Goal: Navigation & Orientation: Find specific page/section

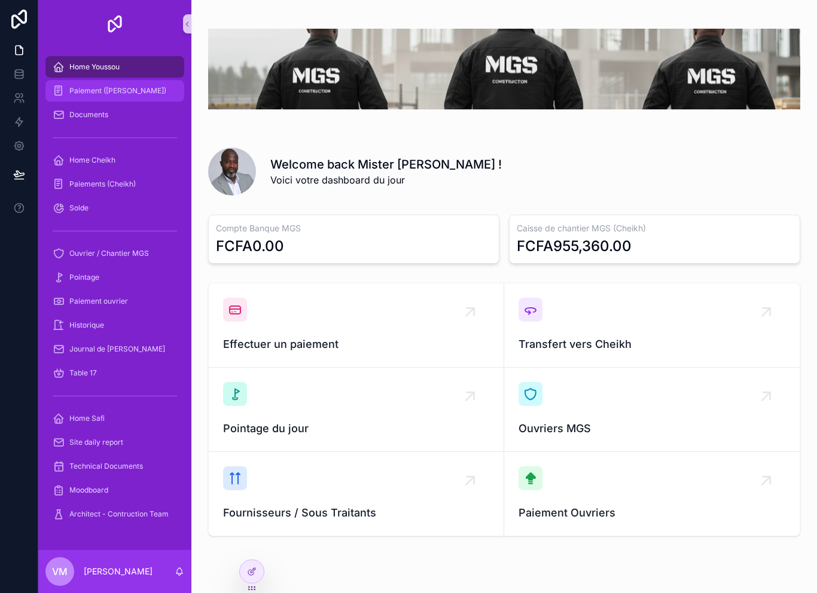
click at [137, 83] on div "Paiement ([PERSON_NAME])" at bounding box center [115, 90] width 124 height 19
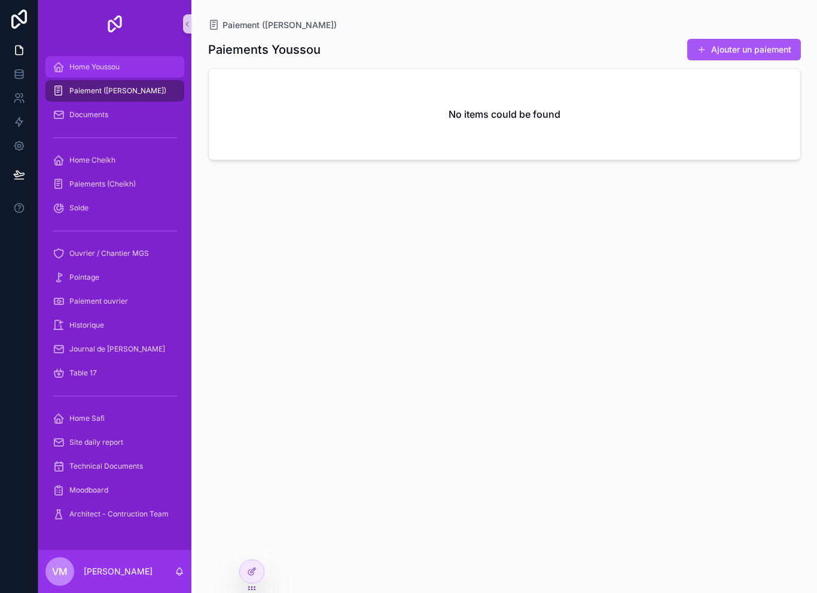
click at [136, 64] on div "Home Youssou" at bounding box center [115, 66] width 124 height 19
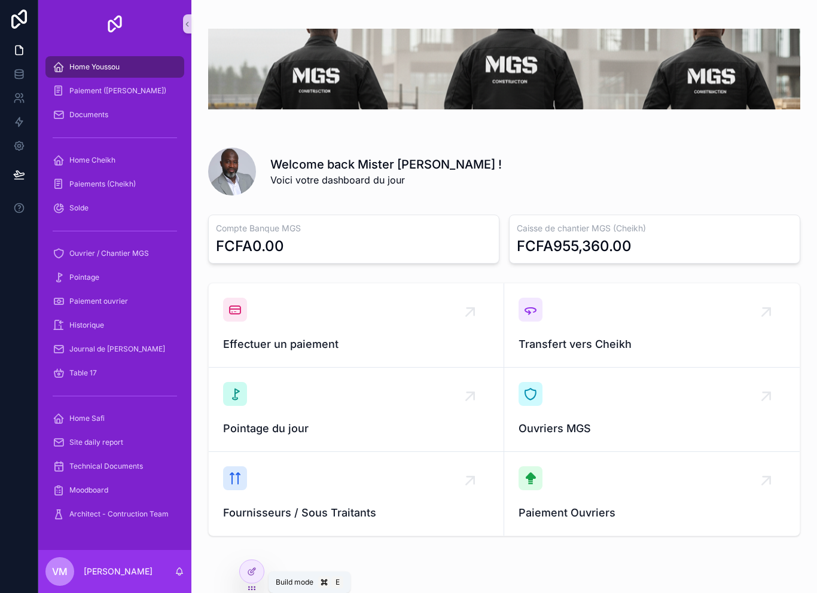
click at [241, 543] on div "Welcome back Mister [PERSON_NAME] ! Voici votre dashboard du jour Compte Banque…" at bounding box center [504, 309] width 626 height 618
click at [220, 576] on div "Welcome back Mister [PERSON_NAME] ! Voici votre dashboard du jour Compte Banque…" at bounding box center [504, 309] width 626 height 618
click at [242, 546] on div "Welcome back Mister [PERSON_NAME] ! Voici votre dashboard du jour Compte Banque…" at bounding box center [504, 309] width 626 height 618
click at [241, 543] on div "Welcome back Mister [PERSON_NAME] ! Voici votre dashboard du jour Compte Banque…" at bounding box center [504, 309] width 626 height 618
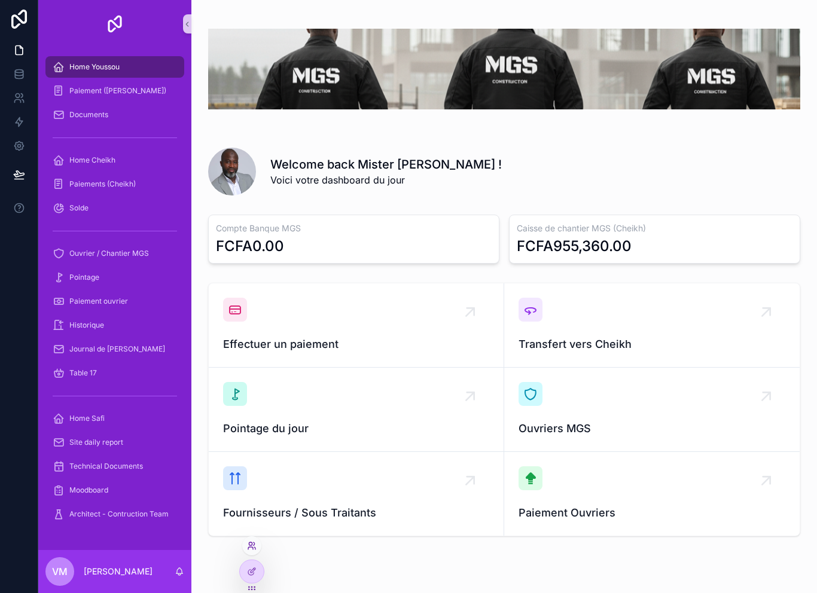
click at [254, 543] on icon at bounding box center [252, 546] width 10 height 10
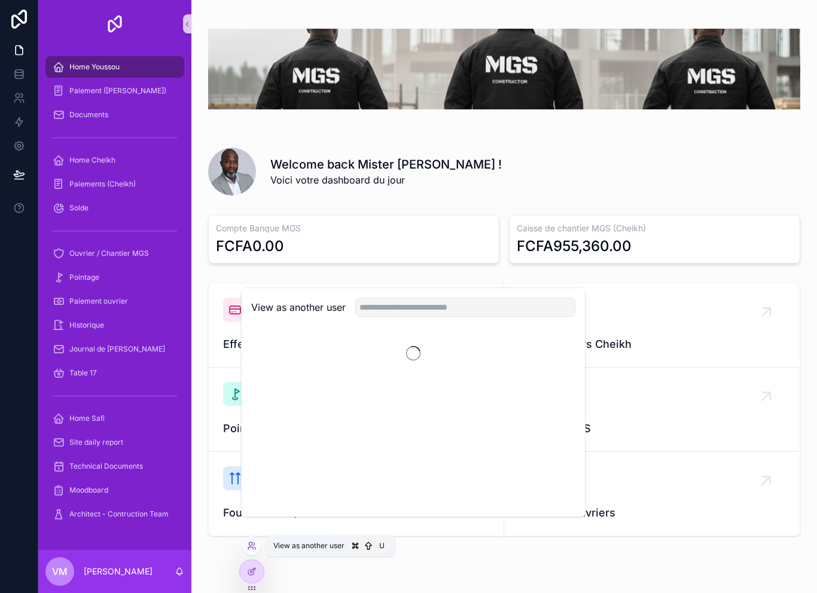
click at [254, 537] on div at bounding box center [251, 546] width 19 height 19
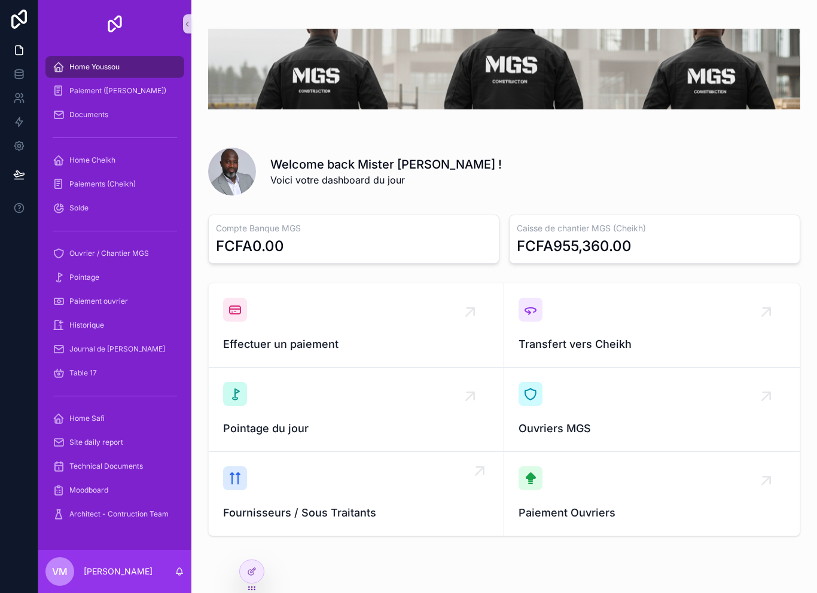
click at [255, 536] on link "Fournisseurs / Sous Traitants" at bounding box center [357, 494] width 296 height 84
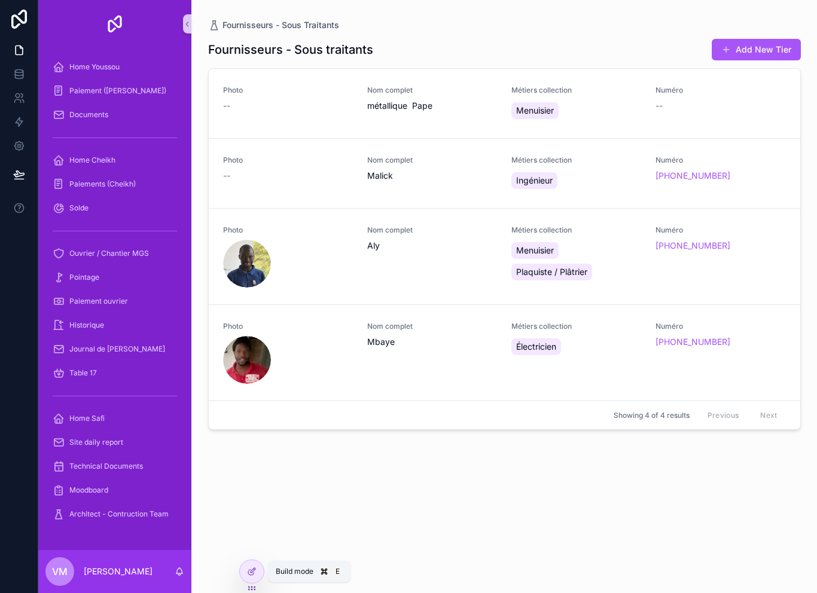
click at [245, 535] on div "Fournisseurs - Sous traitants Add New Tier Photo -- Nom complet métallique [PER…" at bounding box center [504, 305] width 593 height 548
click at [255, 566] on div at bounding box center [252, 572] width 24 height 23
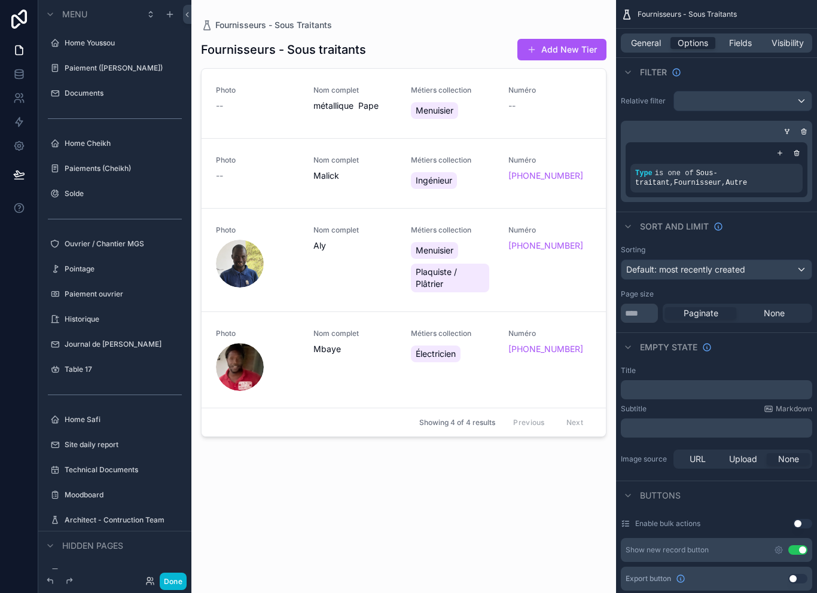
scroll to position [146, 0]
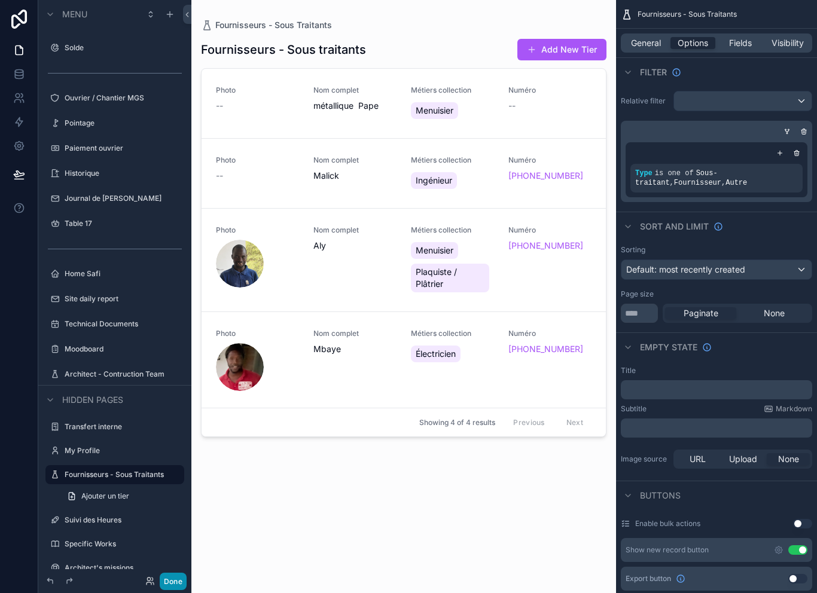
click at [183, 583] on button "Done" at bounding box center [173, 581] width 27 height 17
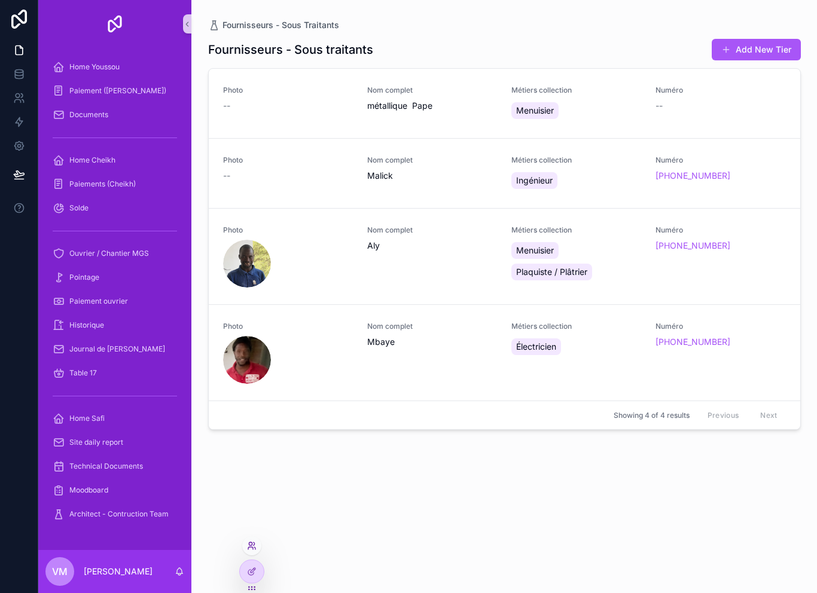
click at [255, 545] on icon at bounding box center [252, 546] width 10 height 10
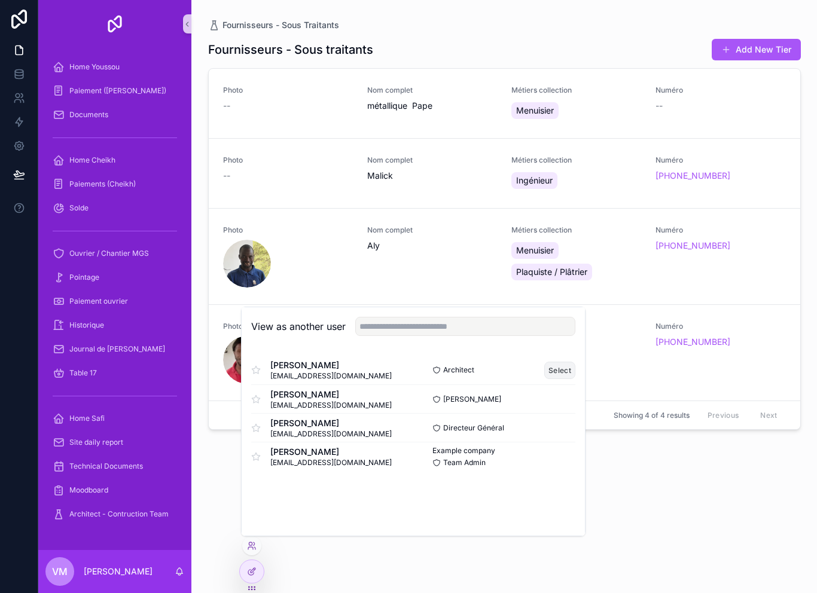
click at [562, 366] on button "Select" at bounding box center [559, 370] width 31 height 17
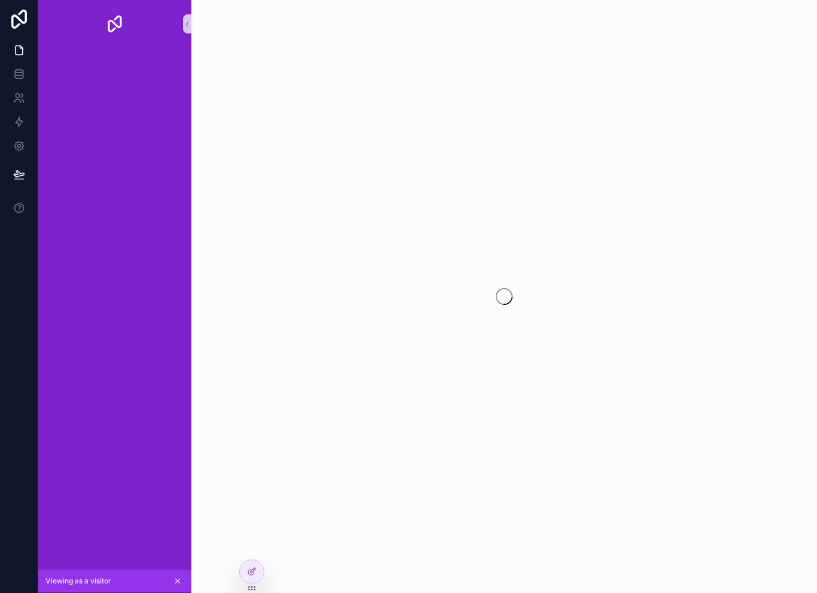
scroll to position [19, 0]
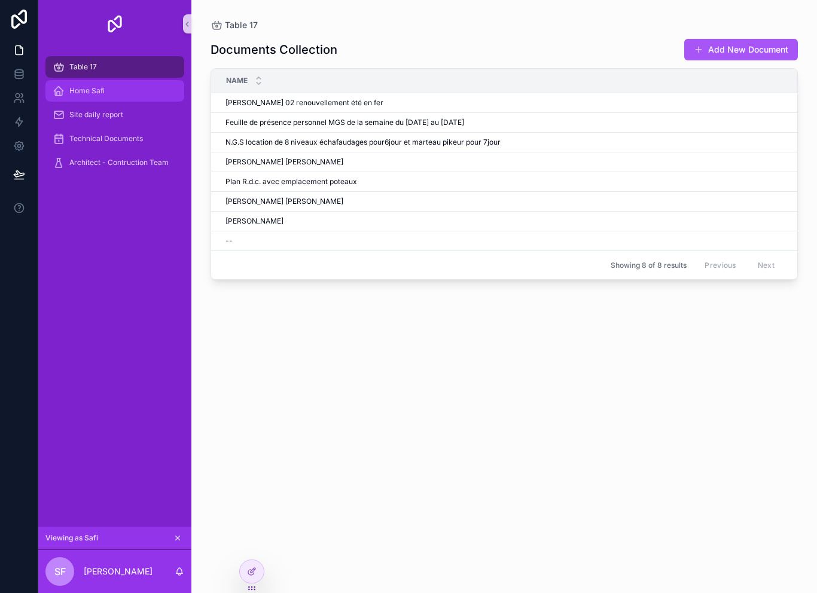
click at [120, 81] on div "Home Safi" at bounding box center [115, 90] width 124 height 19
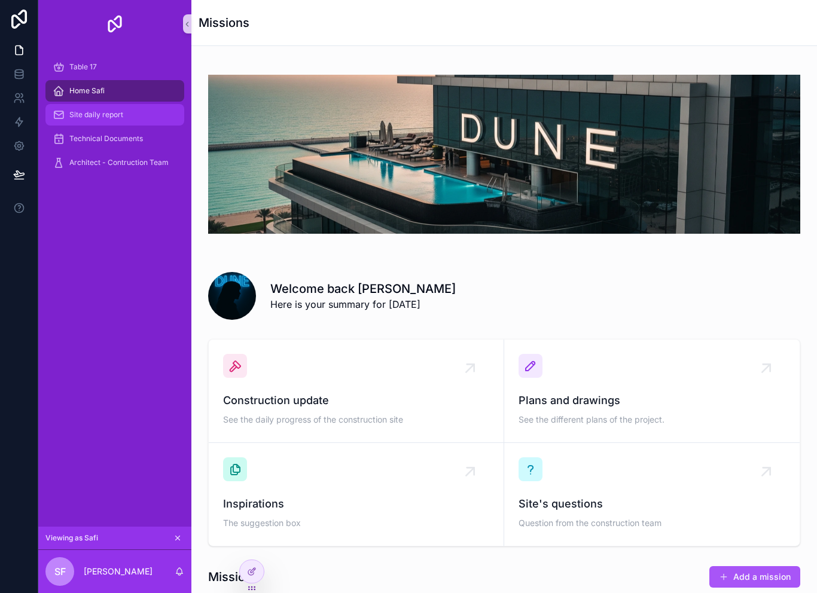
click at [132, 105] on div "Site daily report" at bounding box center [115, 114] width 124 height 19
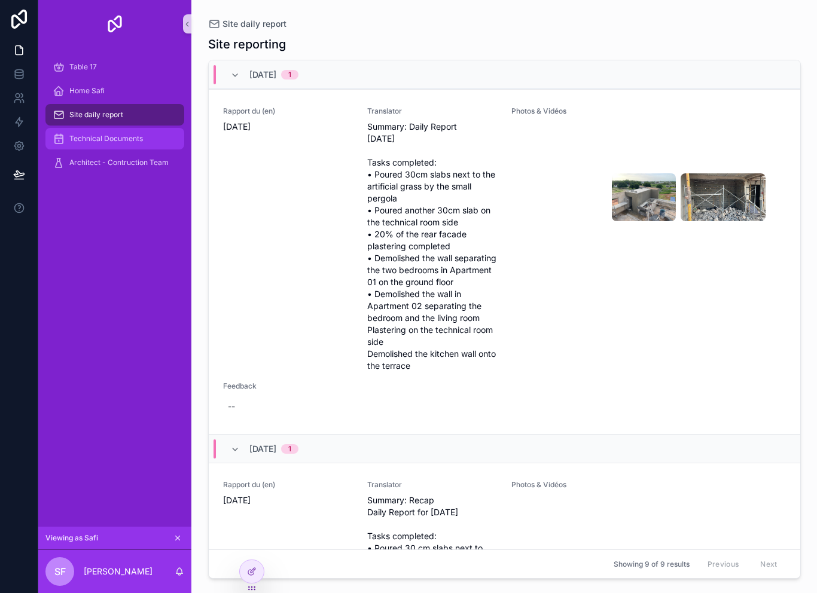
click at [139, 134] on span "Technical Documents" at bounding box center [106, 139] width 74 height 10
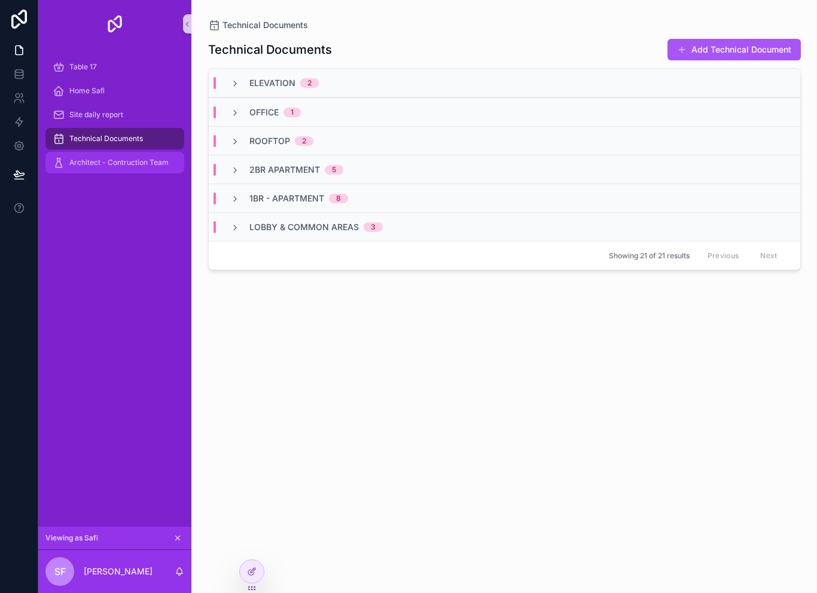
click at [138, 158] on span "Architect - Contruction Team" at bounding box center [118, 163] width 99 height 10
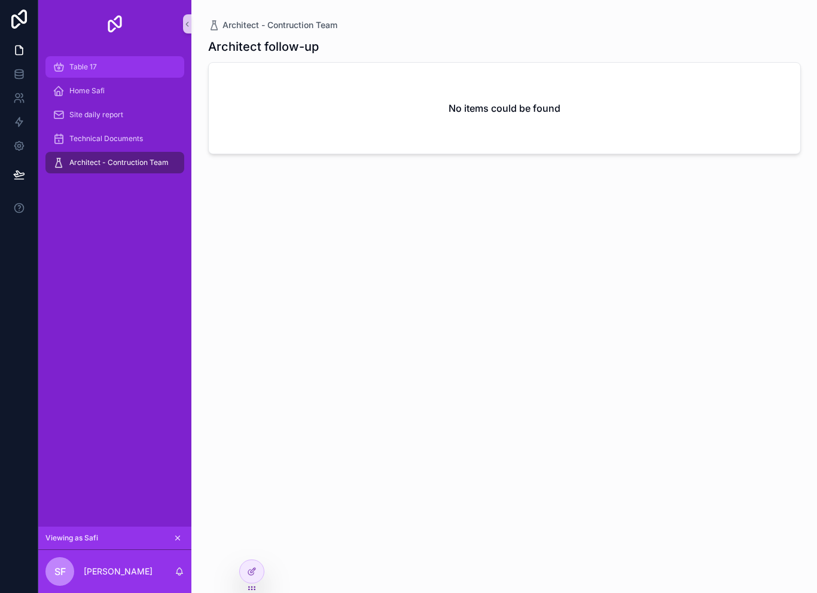
click at [140, 57] on div "Table 17" at bounding box center [115, 66] width 124 height 19
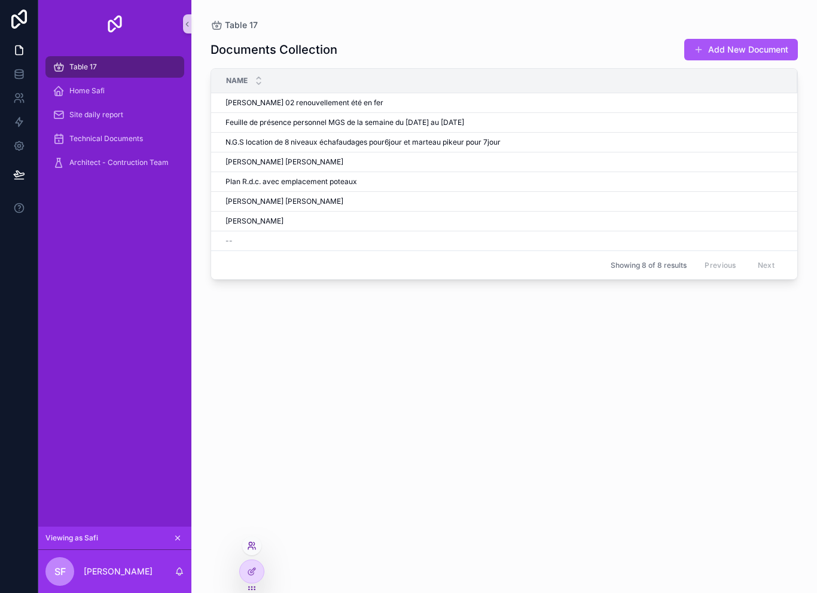
click at [255, 547] on icon at bounding box center [252, 546] width 10 height 10
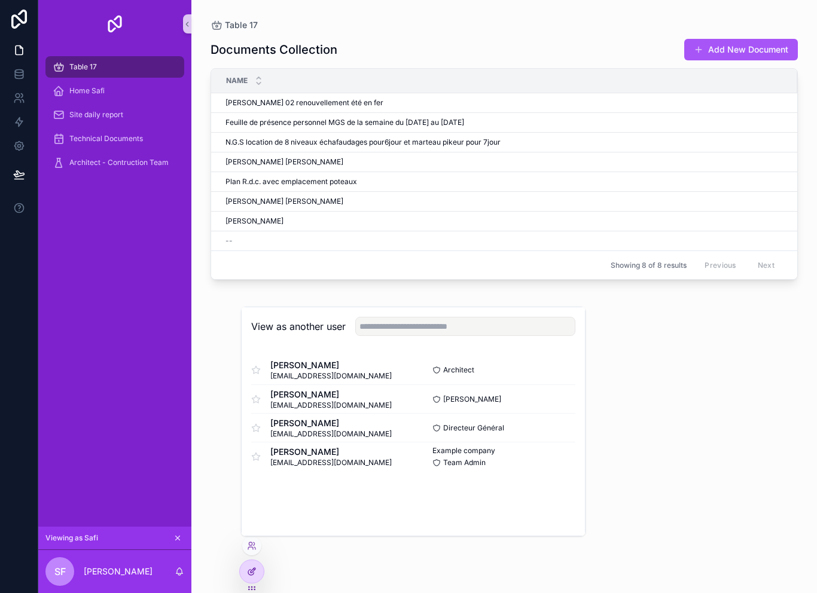
click at [247, 573] on icon at bounding box center [252, 572] width 10 height 10
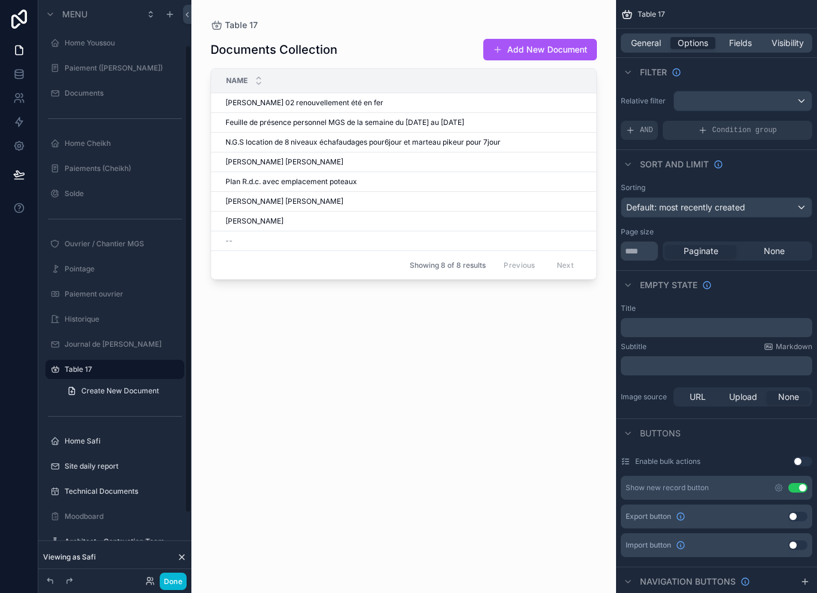
scroll to position [57, 0]
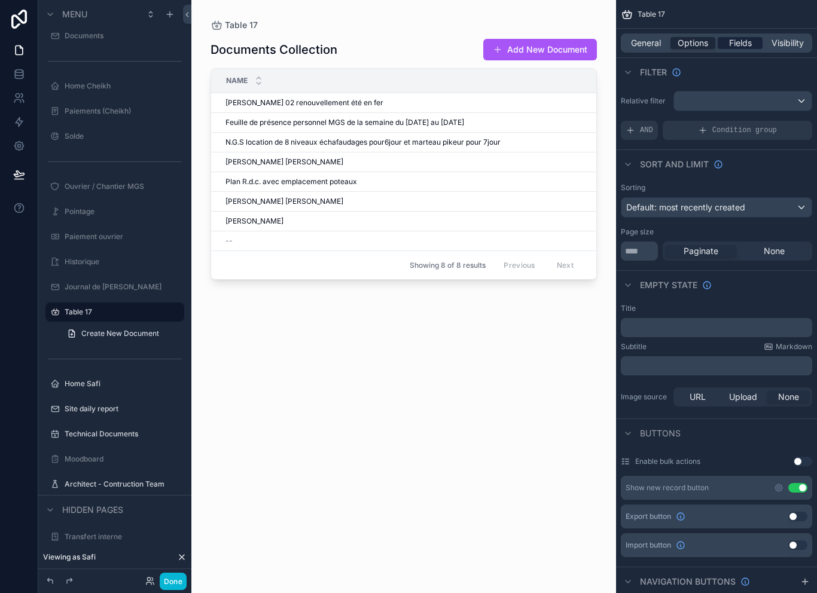
click at [736, 38] on span "Fields" at bounding box center [740, 43] width 23 height 12
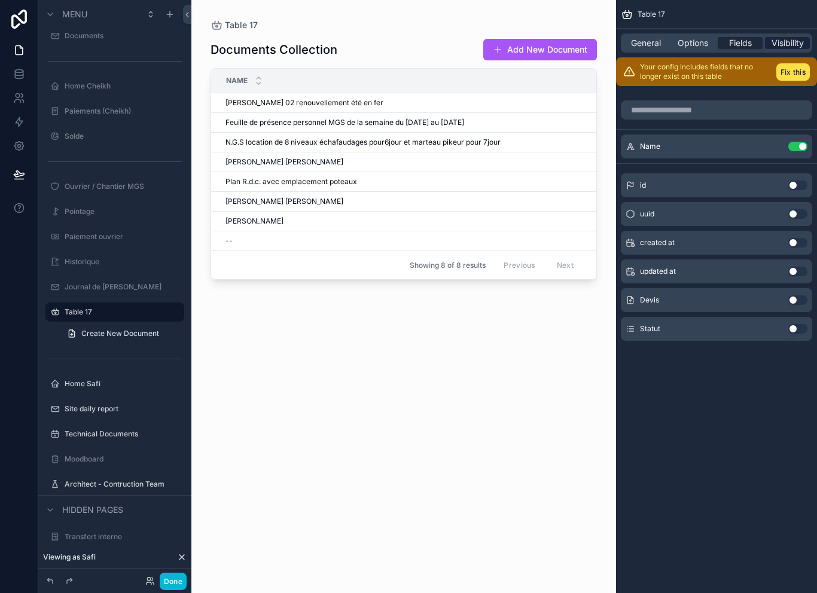
click at [787, 37] on span "Visibility" at bounding box center [788, 43] width 32 height 12
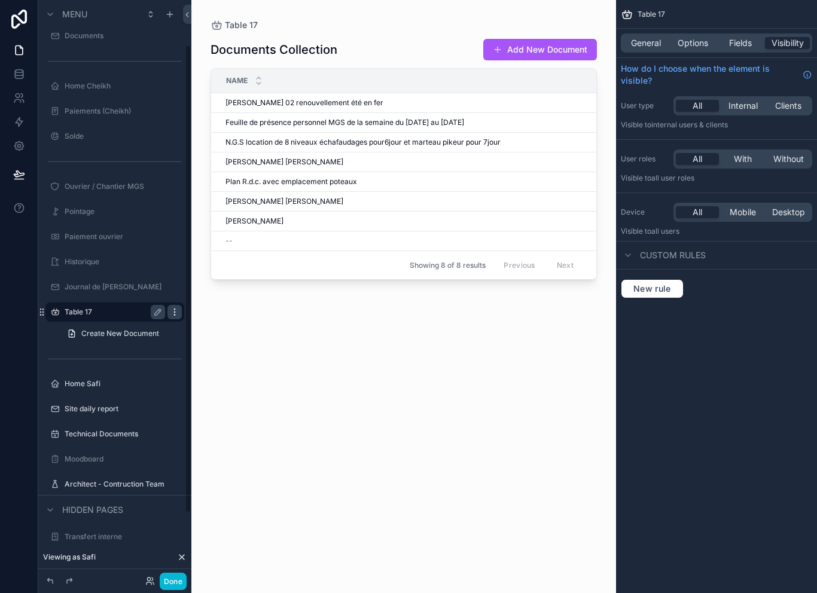
click at [175, 315] on div "scrollable content" at bounding box center [175, 312] width 14 height 14
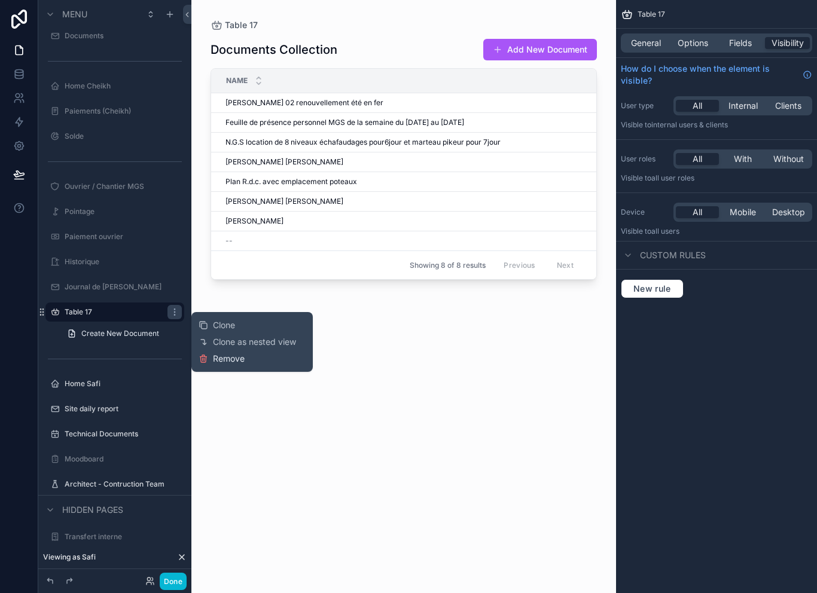
click at [232, 361] on span "Remove" at bounding box center [229, 359] width 32 height 12
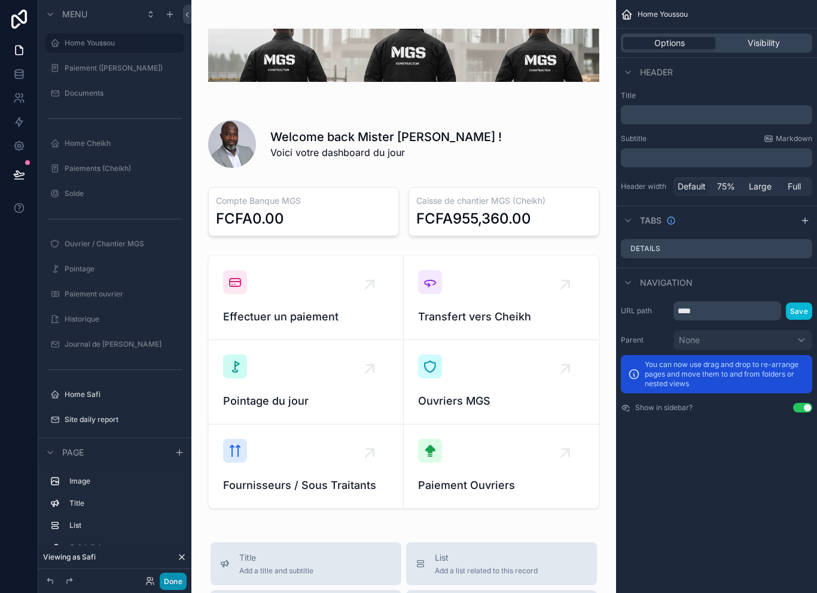
click at [172, 587] on button "Done" at bounding box center [173, 581] width 27 height 17
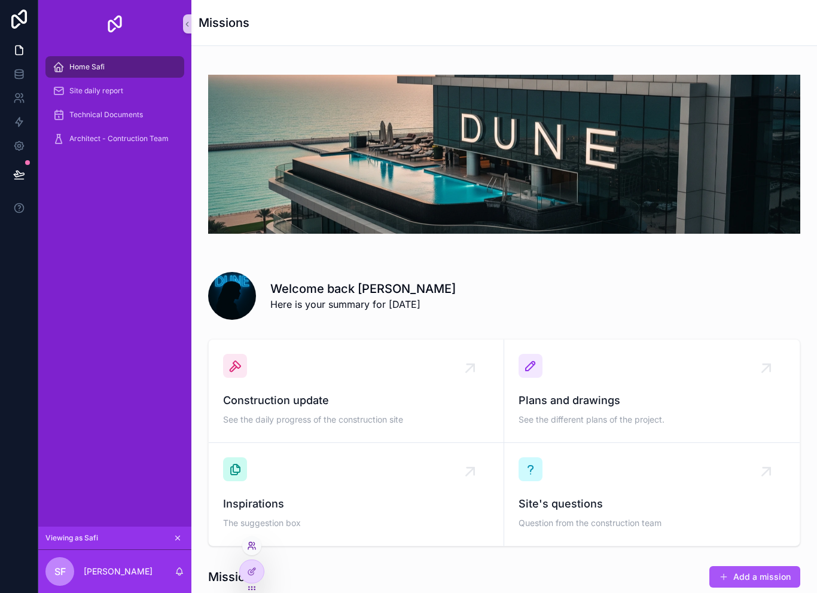
click at [253, 548] on icon at bounding box center [250, 548] width 5 height 2
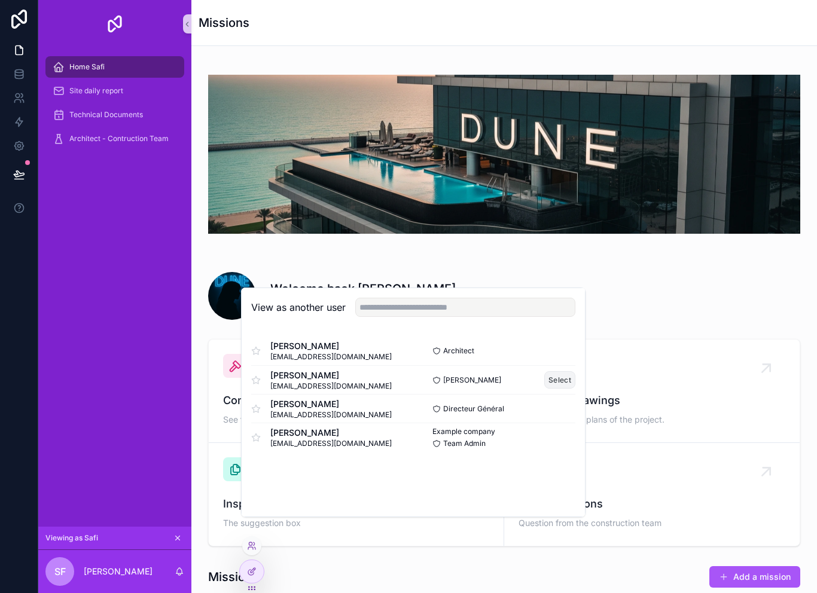
click at [564, 389] on button "Select" at bounding box center [559, 380] width 31 height 17
